Goal: Task Accomplishment & Management: Manage account settings

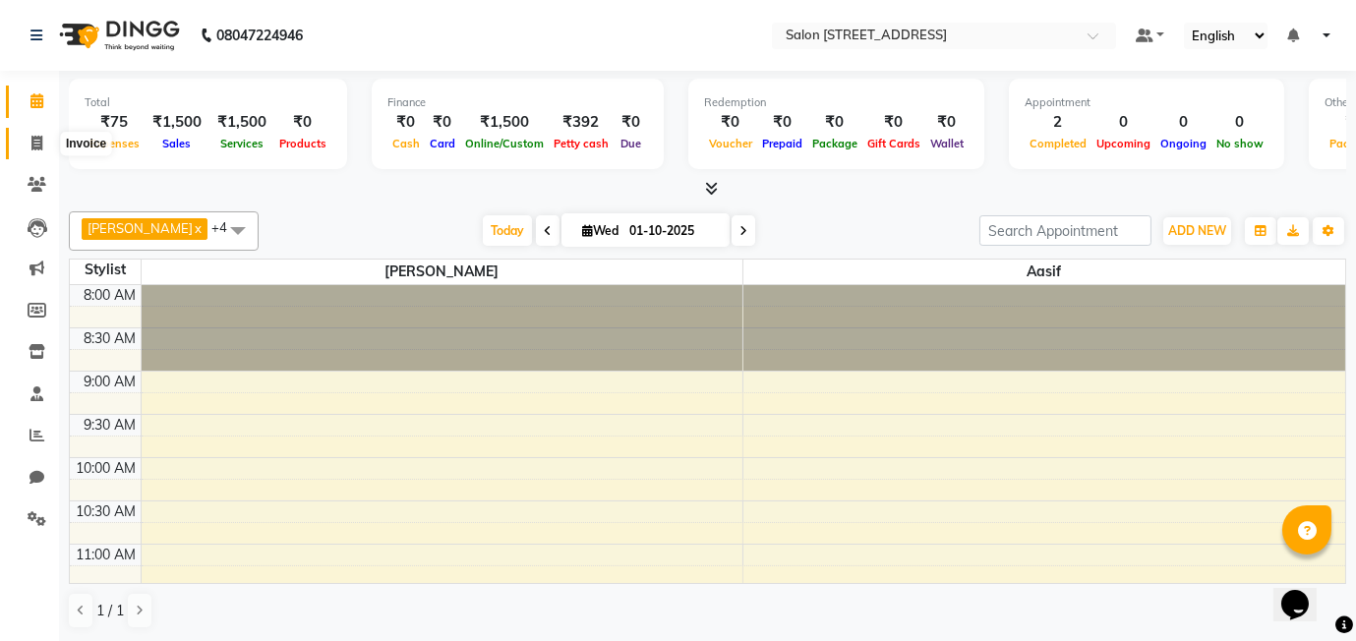
click at [32, 139] on icon at bounding box center [36, 143] width 11 height 15
select select "8448"
select select "service"
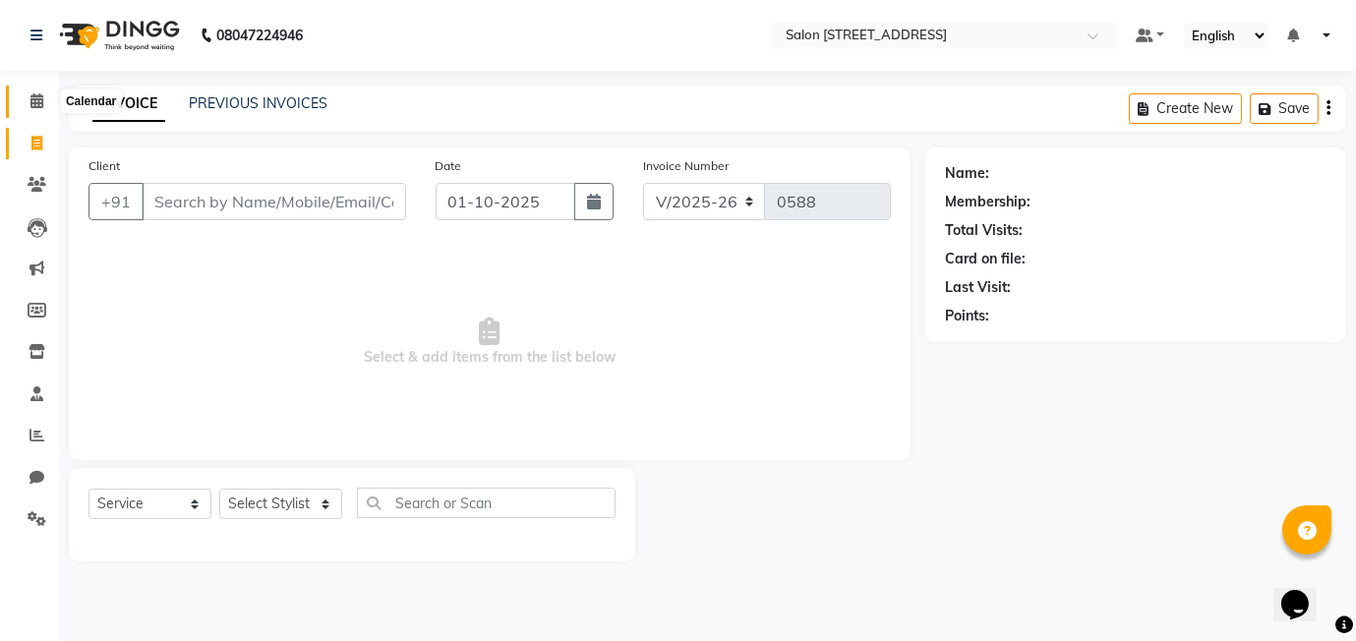
click at [36, 95] on icon at bounding box center [36, 100] width 13 height 15
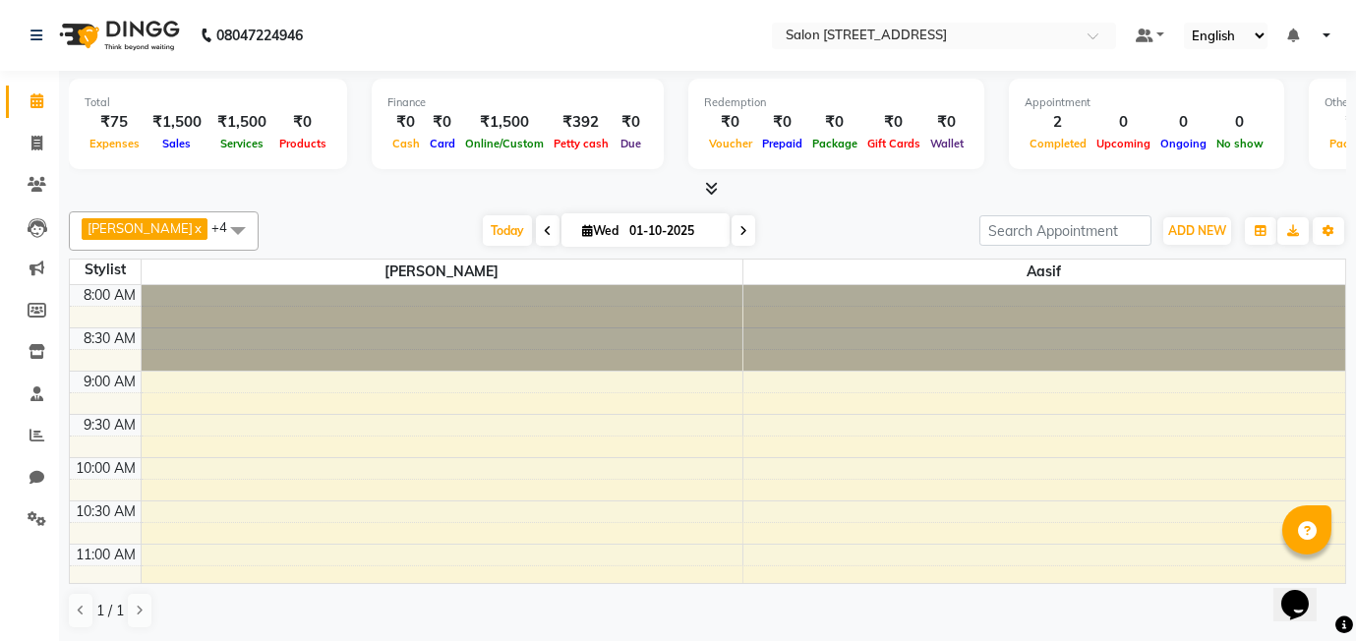
scroll to position [1, 0]
click at [231, 67] on nav "08047224946 Select Location × Salon 24, Baner Pashan Link Road Default Panel My…" at bounding box center [678, 34] width 1356 height 71
click at [1205, 228] on span "ADD NEW" at bounding box center [1197, 230] width 58 height 15
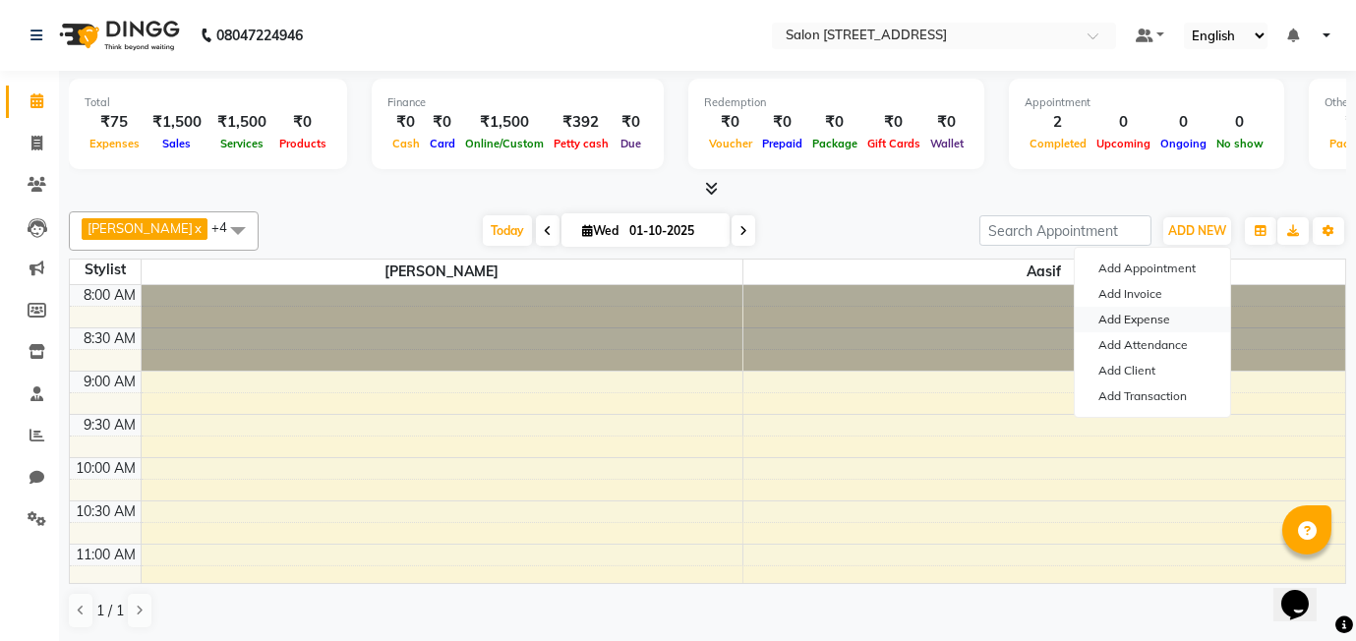
click at [1163, 322] on link "Add Expense" at bounding box center [1152, 320] width 155 height 26
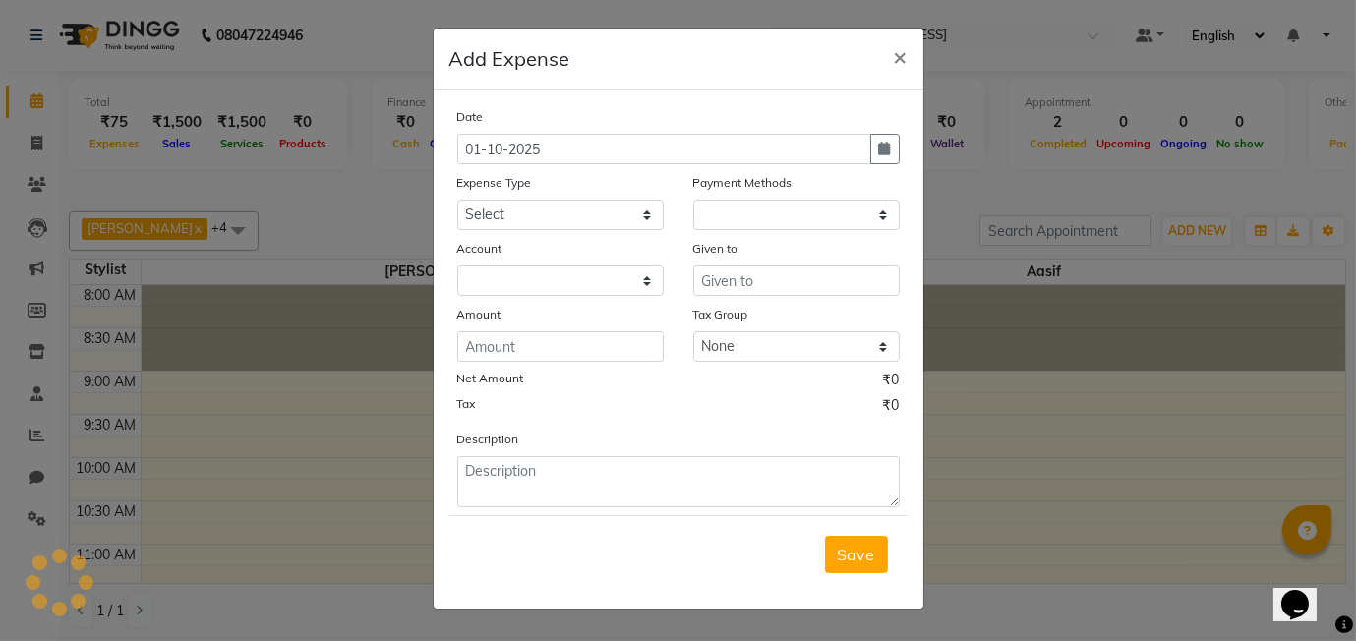
select select "1"
select select "7572"
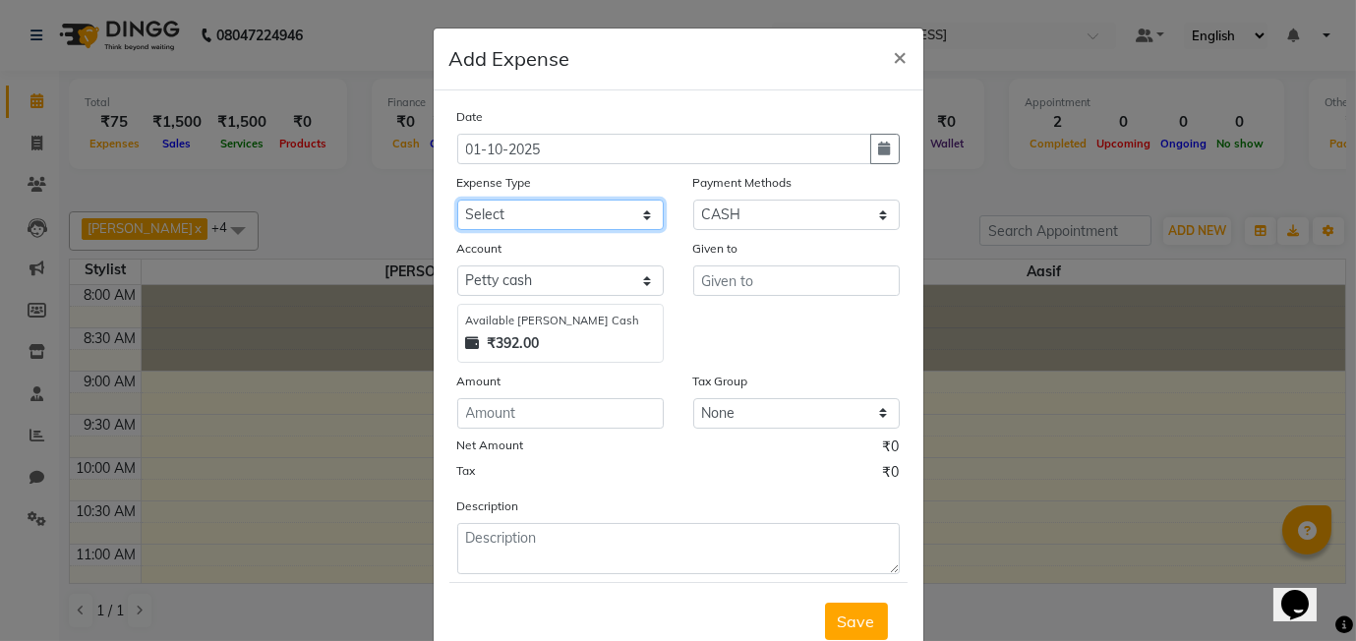
click at [558, 224] on select "Select Advance Salary Bank charges Car maintenance Cash transfer to bank Cash t…" at bounding box center [560, 215] width 206 height 30
select select "22726"
click at [457, 200] on select "Select Advance Salary Bank charges Car maintenance Cash transfer to bank Cash t…" at bounding box center [560, 215] width 206 height 30
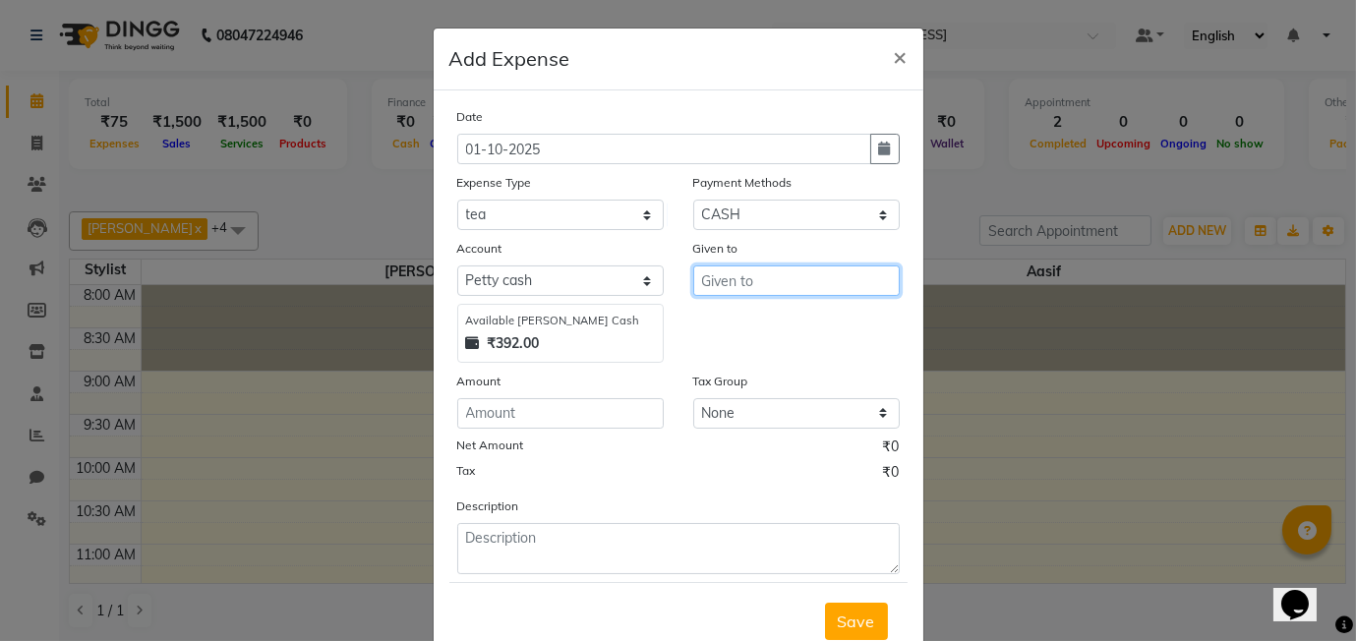
click at [760, 275] on input "text" at bounding box center [796, 280] width 206 height 30
type input "prashant"
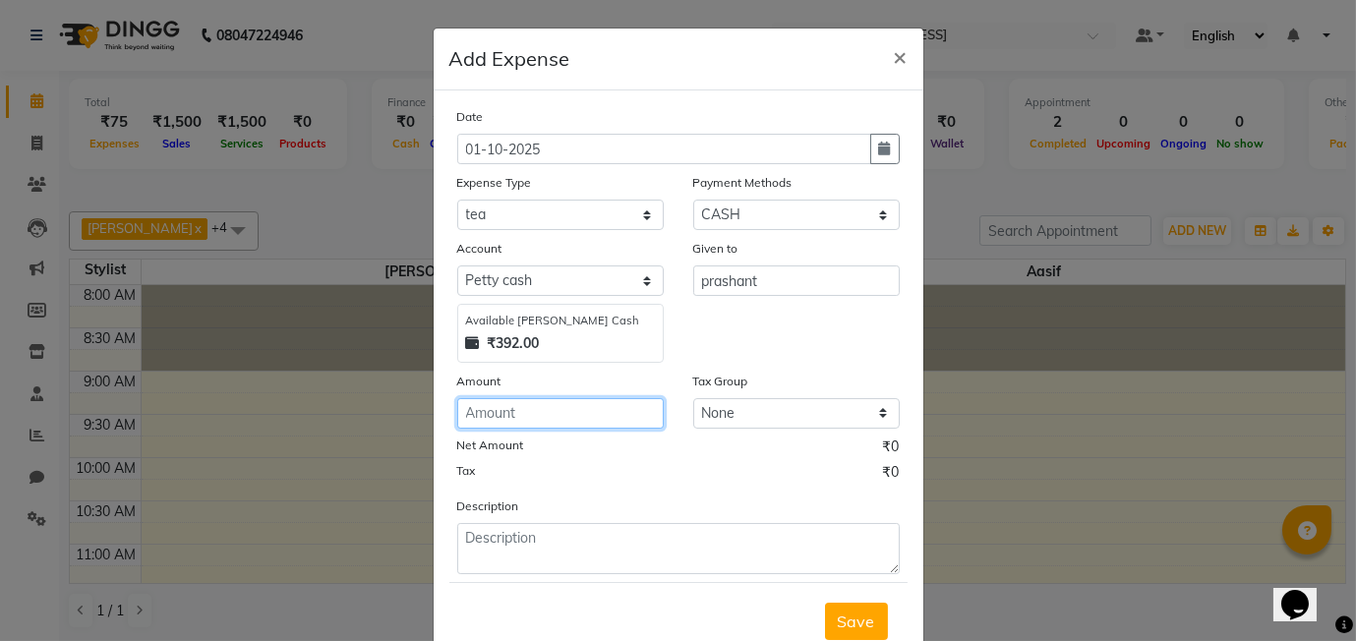
click at [622, 407] on input "number" at bounding box center [560, 413] width 206 height 30
type input "60"
click at [866, 626] on span "Save" at bounding box center [856, 622] width 37 height 20
